Goal: Check status: Check status

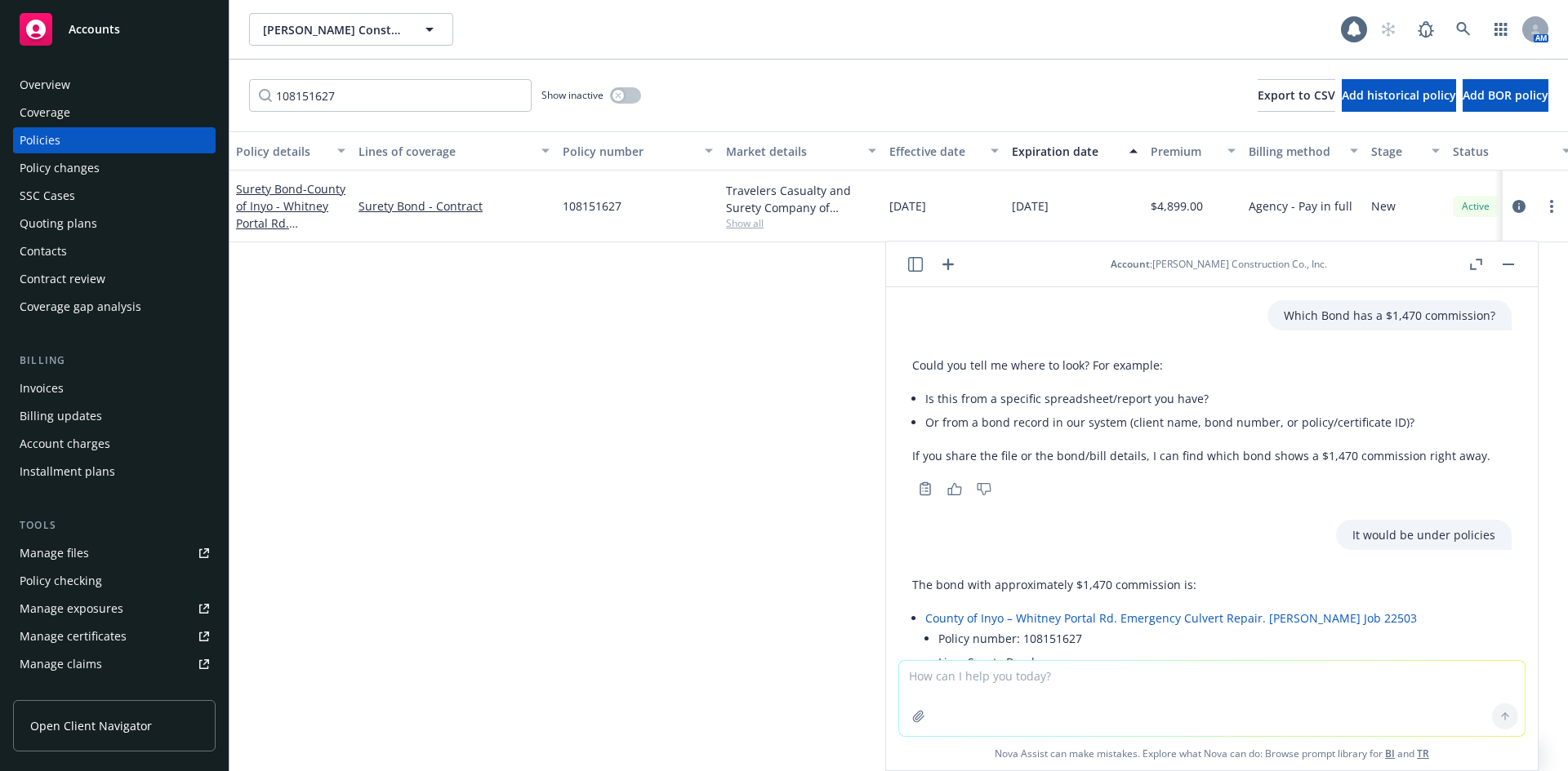
scroll to position [811, 0]
